Goal: Check status: Check status

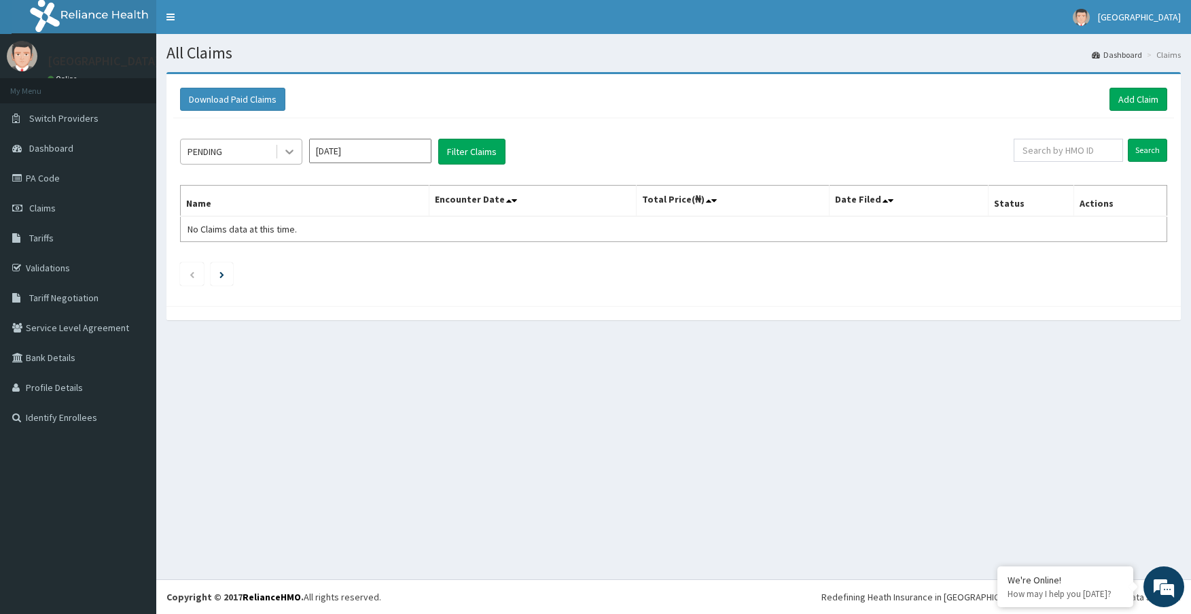
click at [292, 152] on icon at bounding box center [289, 152] width 8 height 5
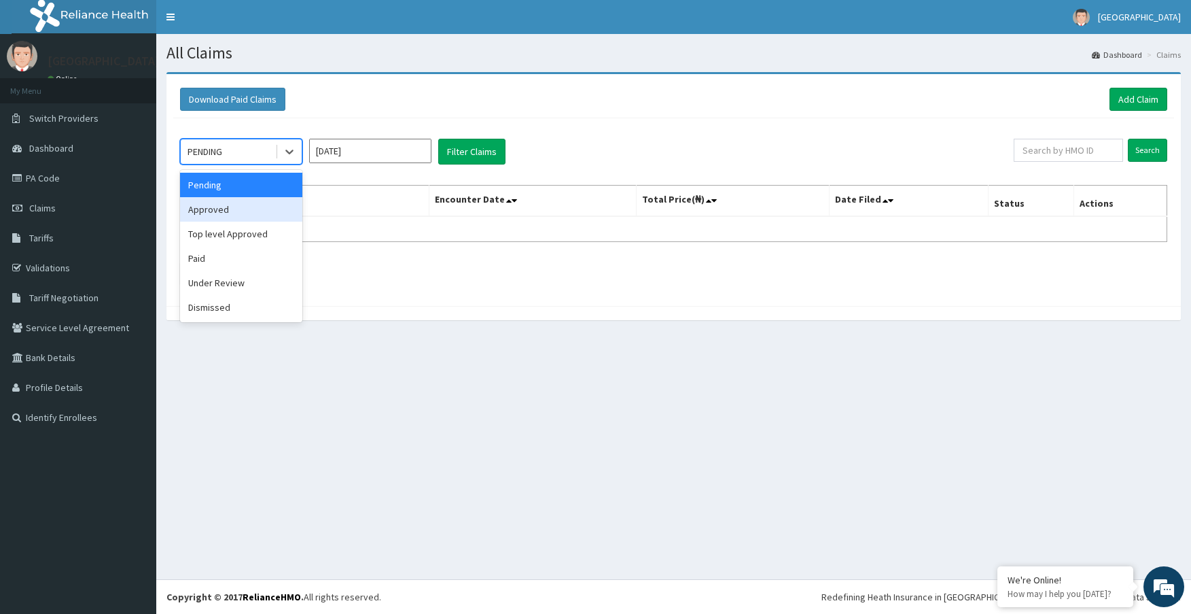
click at [227, 204] on div "Approved" at bounding box center [241, 209] width 122 height 24
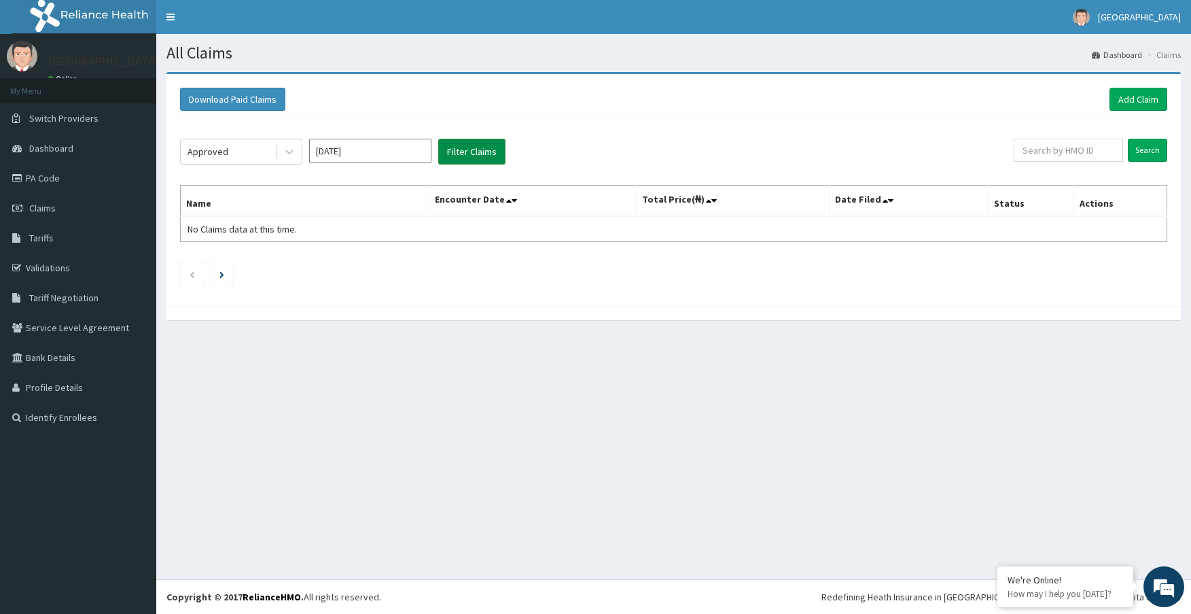
click at [456, 150] on button "Filter Claims" at bounding box center [471, 152] width 67 height 26
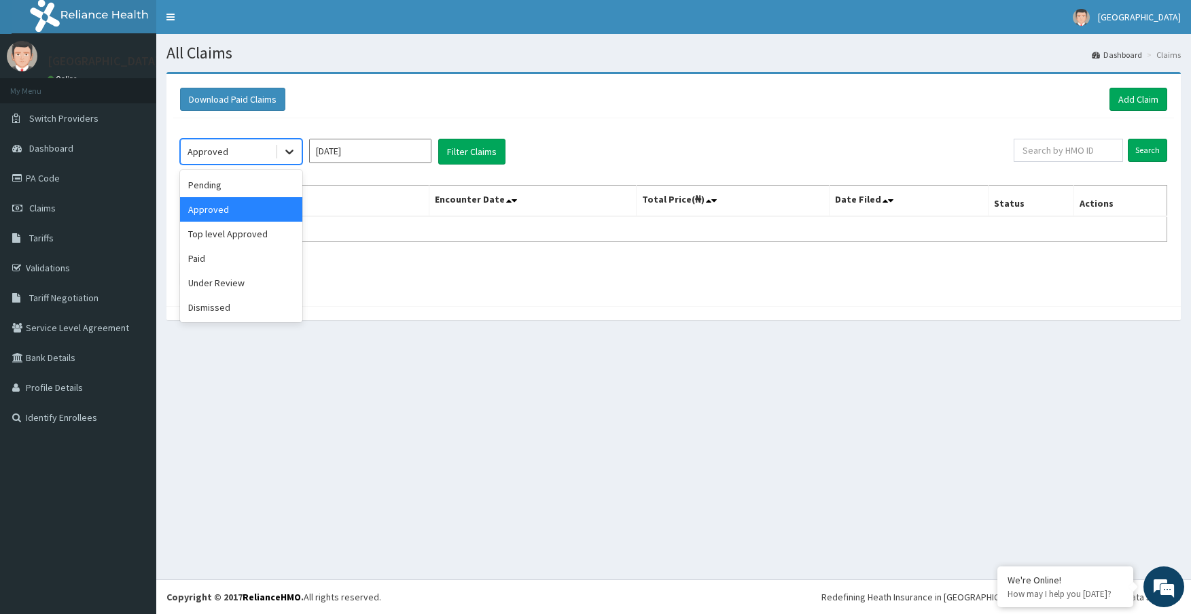
click at [287, 153] on icon at bounding box center [290, 152] width 14 height 14
click at [235, 290] on div "Under Review" at bounding box center [241, 282] width 122 height 24
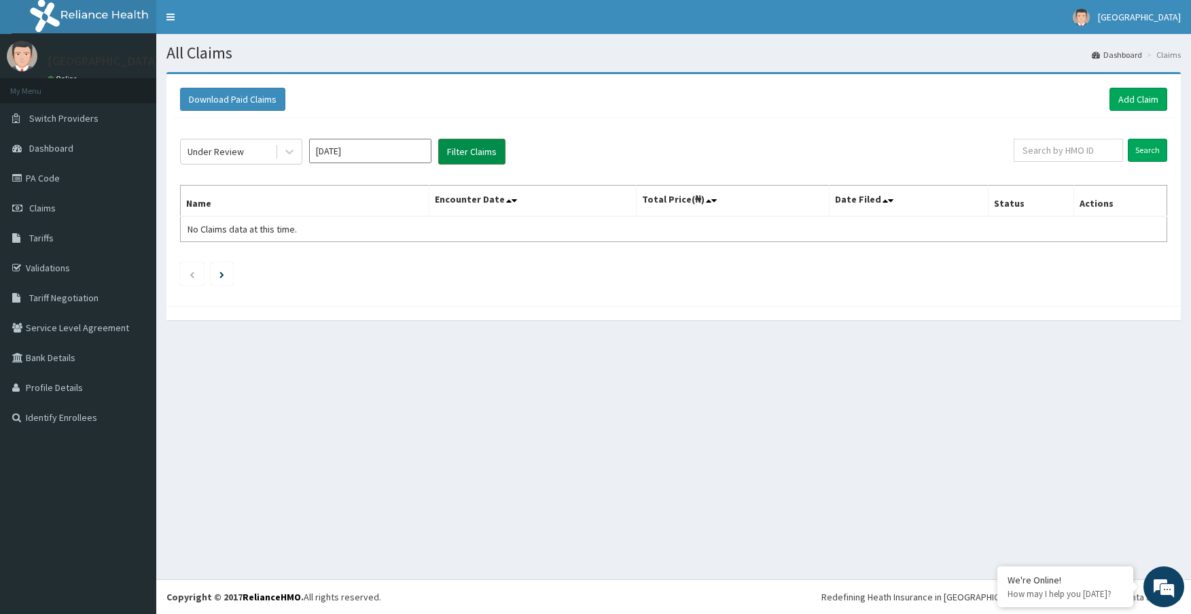
click at [478, 145] on button "Filter Claims" at bounding box center [471, 152] width 67 height 26
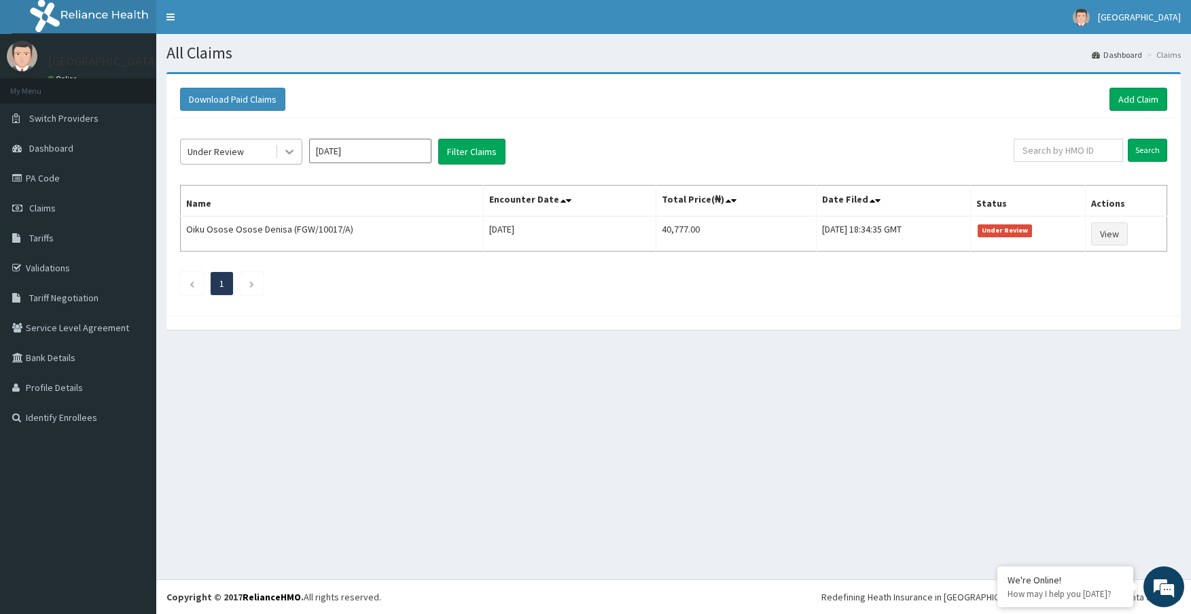
click at [291, 147] on icon at bounding box center [290, 152] width 14 height 14
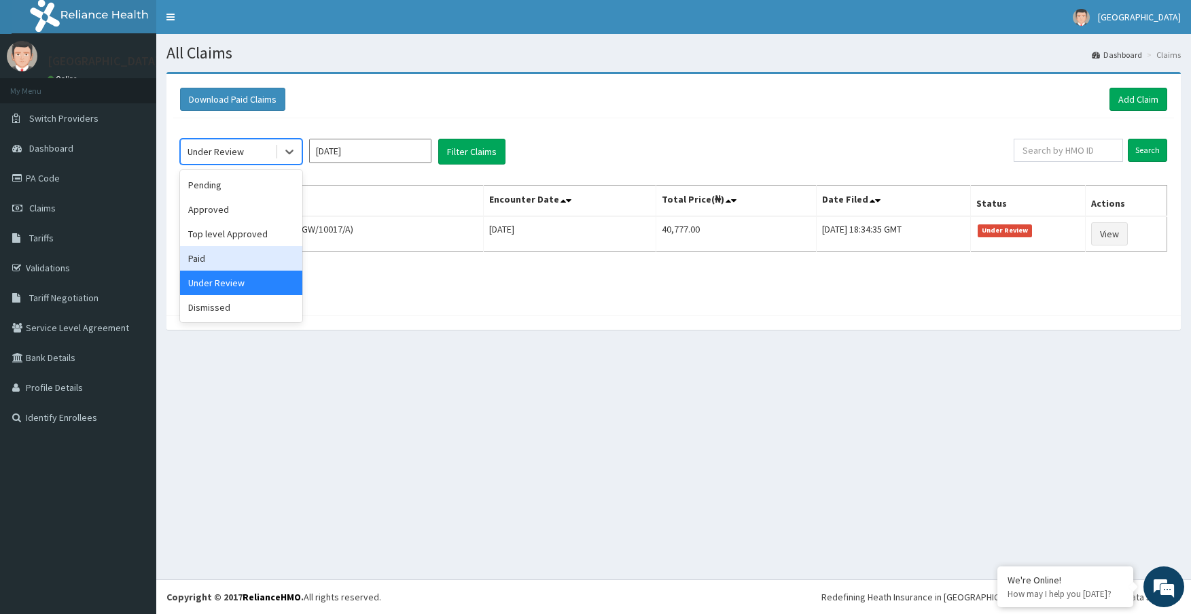
click at [193, 255] on div "Paid" at bounding box center [241, 258] width 122 height 24
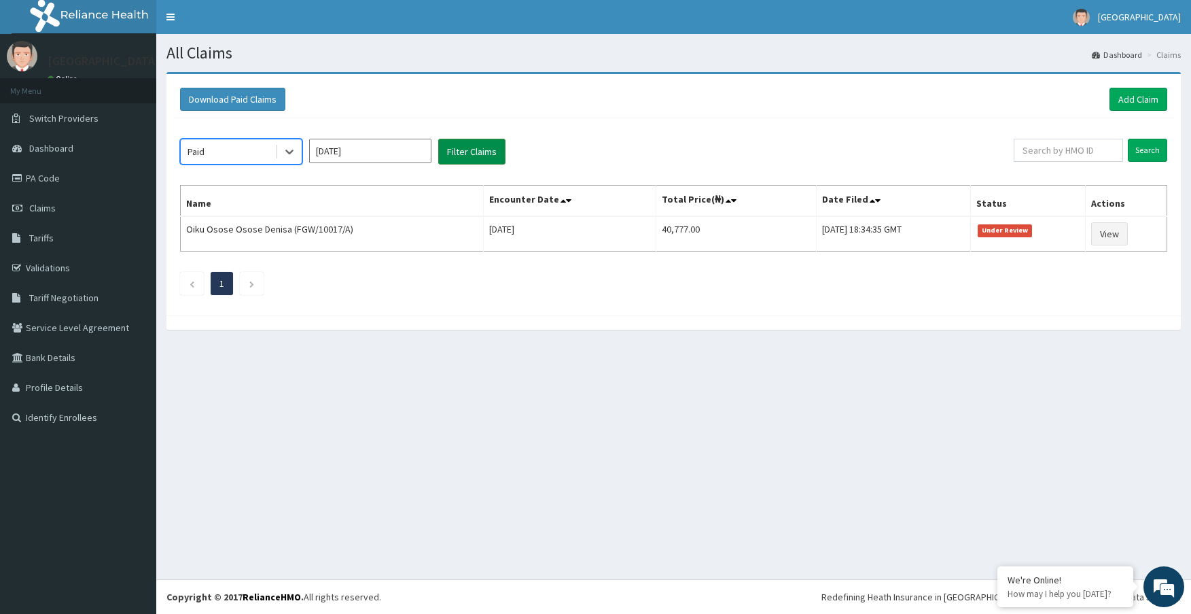
click at [476, 143] on button "Filter Claims" at bounding box center [471, 152] width 67 height 26
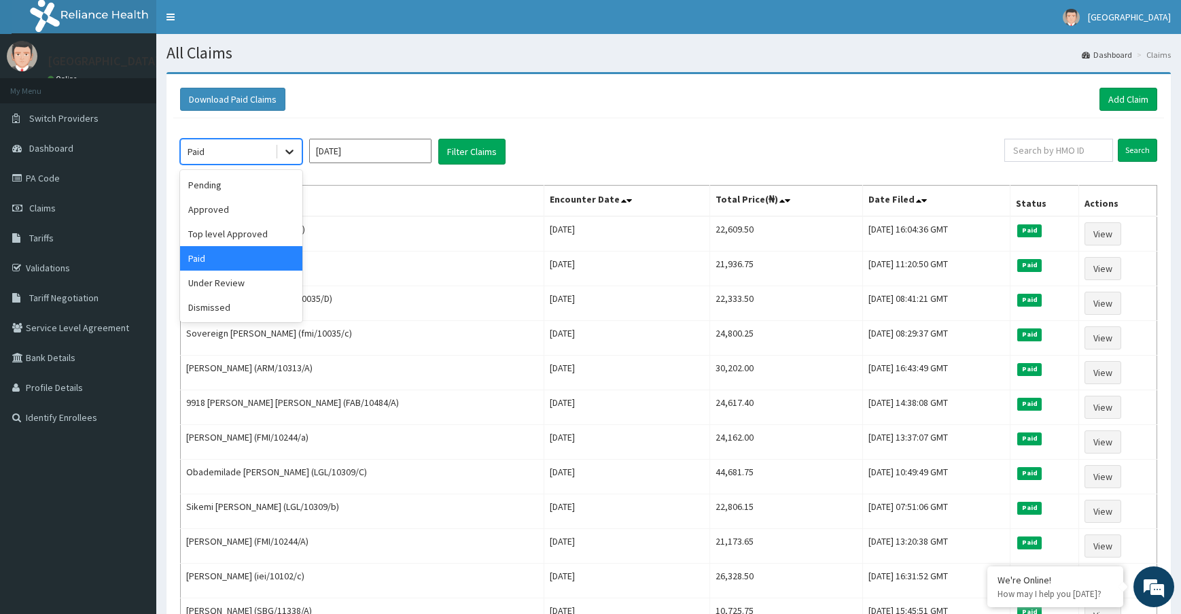
click at [287, 153] on icon at bounding box center [290, 152] width 14 height 14
click at [261, 313] on div "Dismissed" at bounding box center [241, 307] width 122 height 24
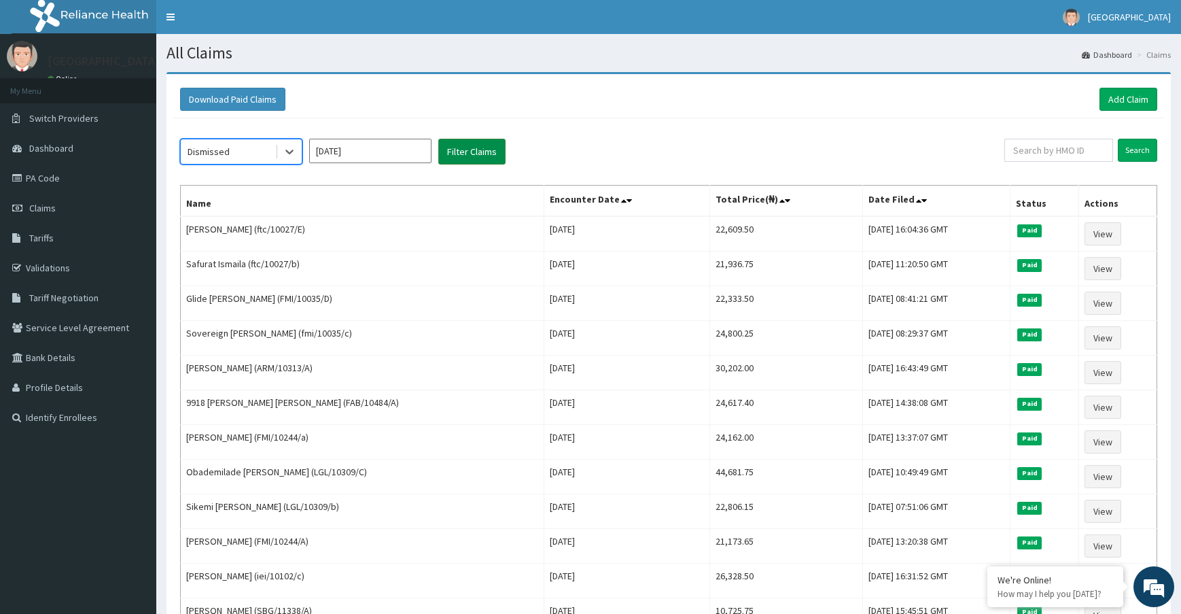
click at [460, 156] on button "Filter Claims" at bounding box center [471, 152] width 67 height 26
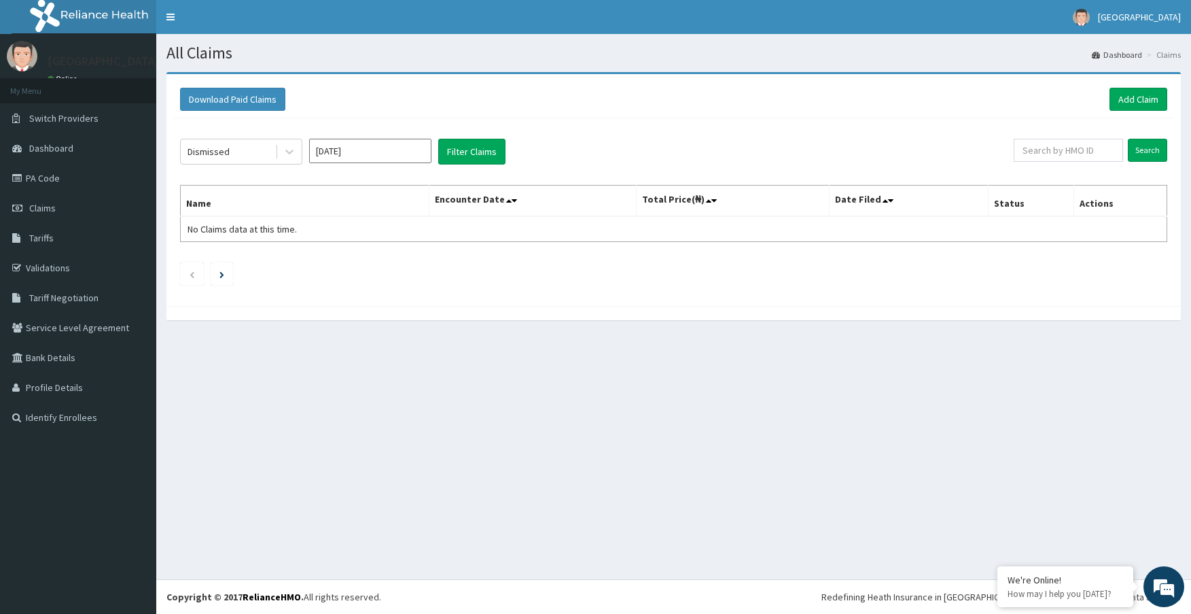
click at [367, 145] on input "Oct 2025" at bounding box center [370, 151] width 122 height 24
click at [416, 265] on div "Sep" at bounding box center [410, 263] width 27 height 25
type input "Sep 2025"
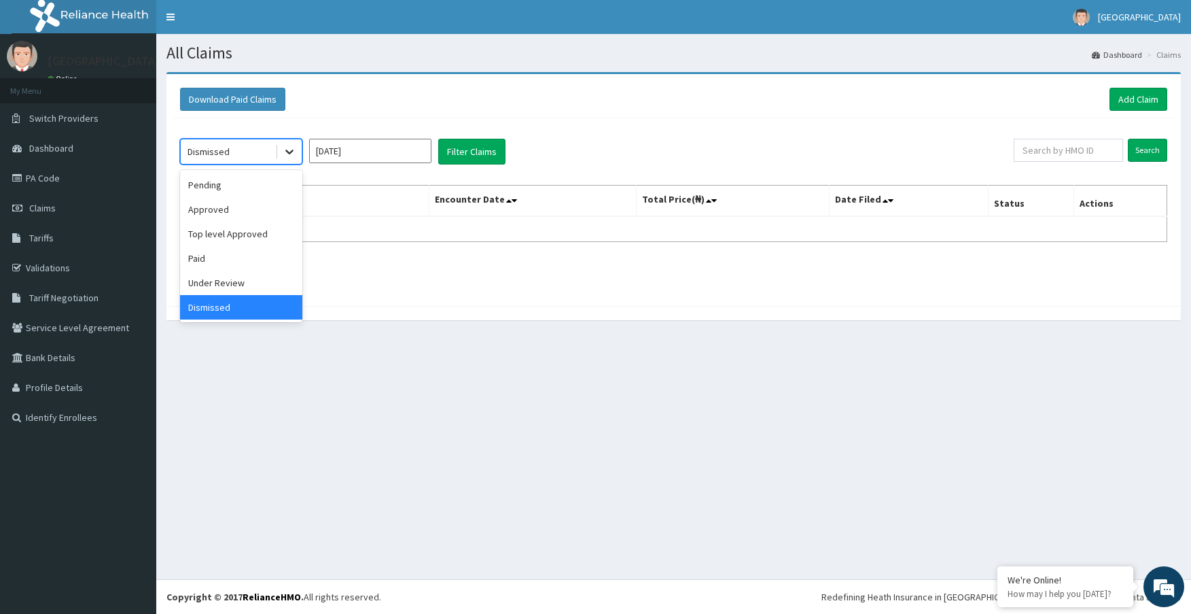
click at [294, 149] on icon at bounding box center [290, 152] width 14 height 14
click at [244, 288] on div "Under Review" at bounding box center [241, 282] width 122 height 24
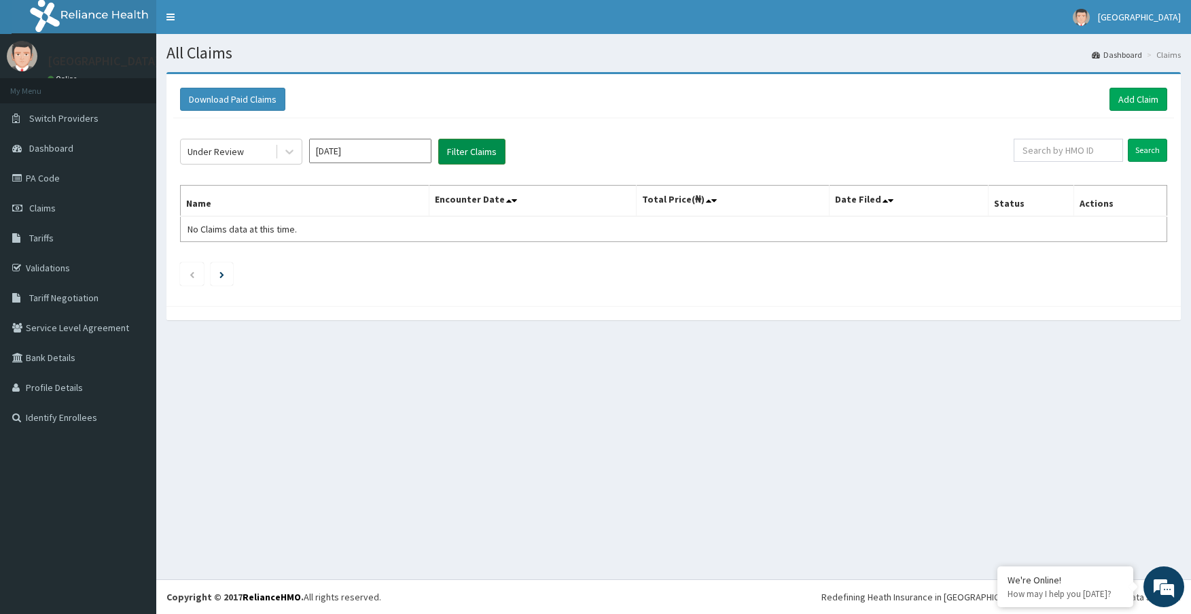
click at [461, 149] on button "Filter Claims" at bounding box center [471, 152] width 67 height 26
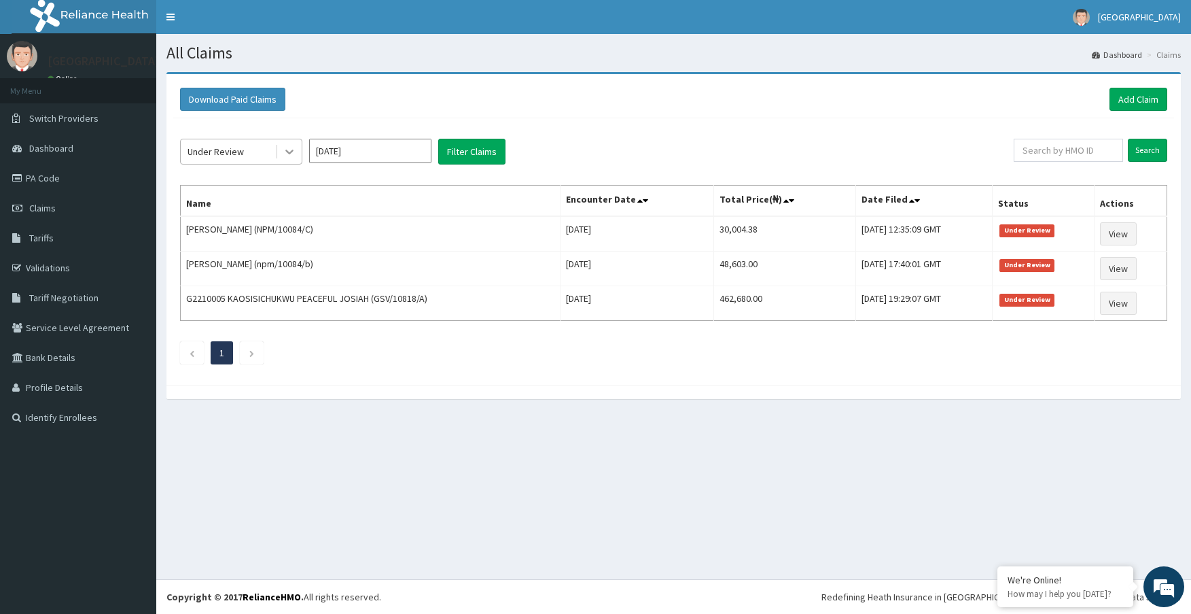
click at [294, 156] on icon at bounding box center [290, 152] width 14 height 14
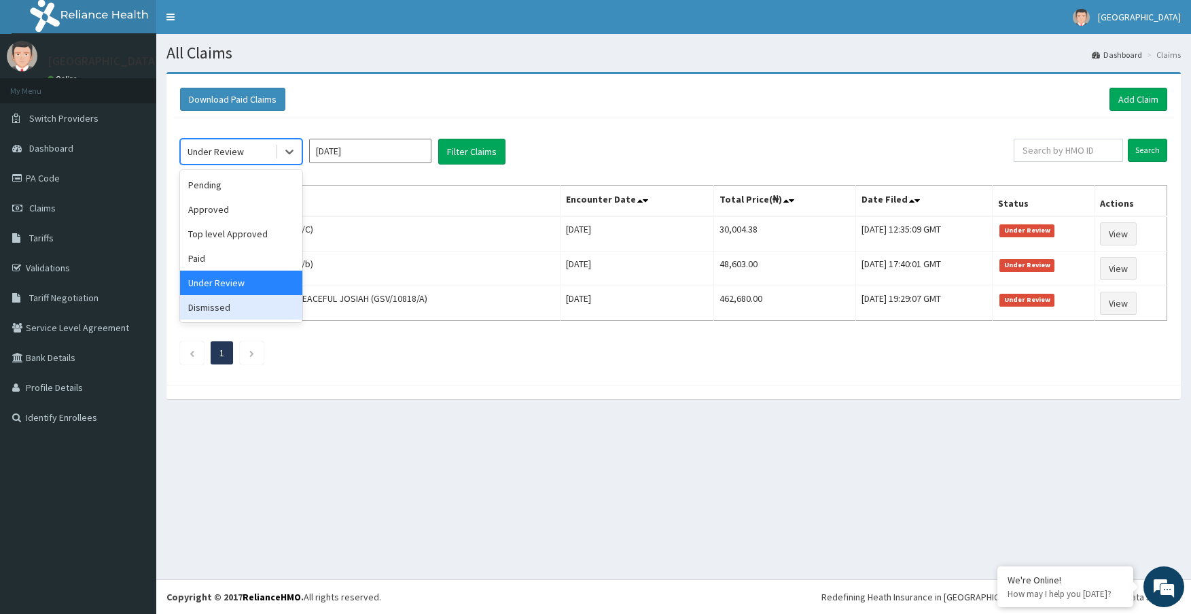
click at [244, 309] on div "Dismissed" at bounding box center [241, 307] width 122 height 24
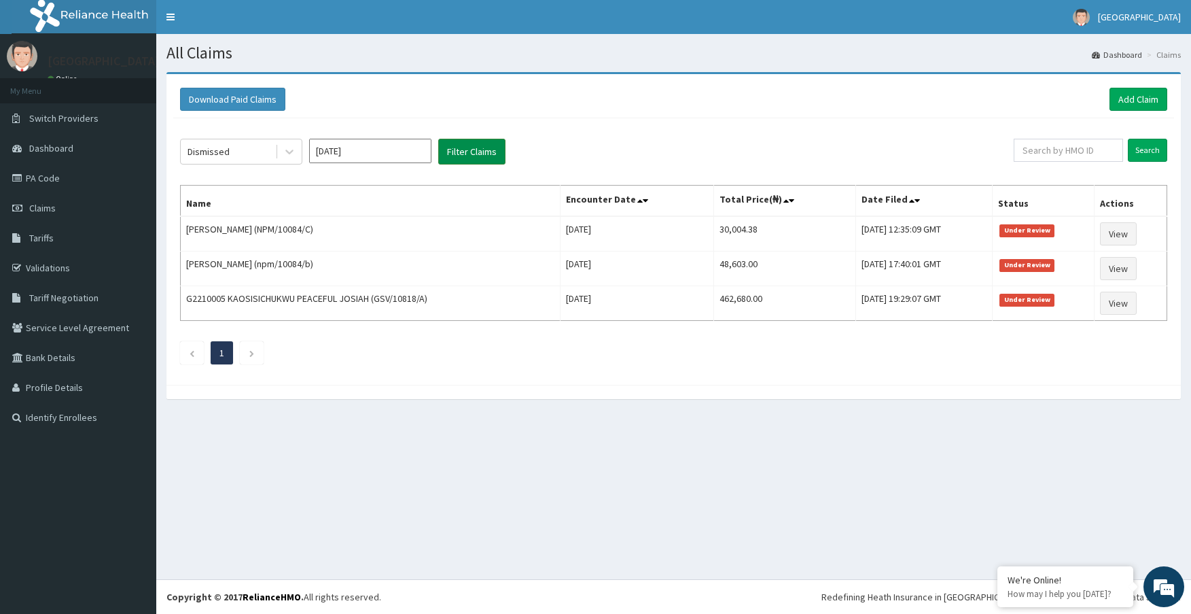
click at [453, 151] on button "Filter Claims" at bounding box center [471, 152] width 67 height 26
